Goal: Transaction & Acquisition: Purchase product/service

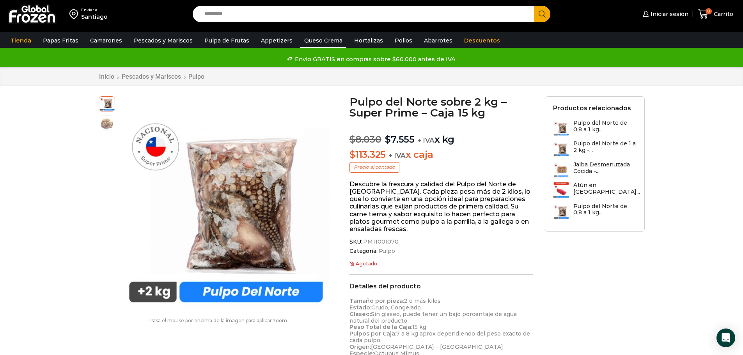
click at [317, 37] on link "Queso Crema" at bounding box center [323, 40] width 46 height 15
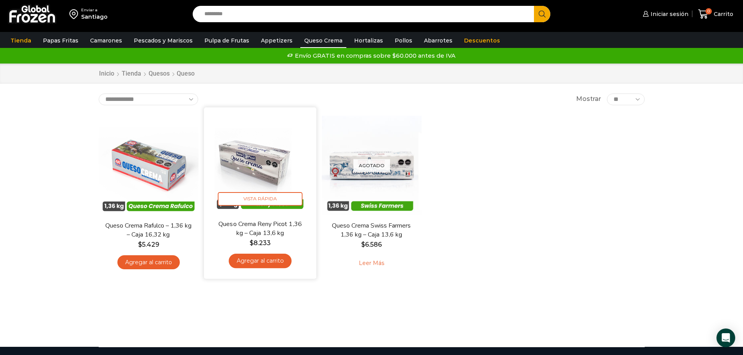
click at [267, 163] on img at bounding box center [260, 163] width 101 height 101
